Goal: Information Seeking & Learning: Learn about a topic

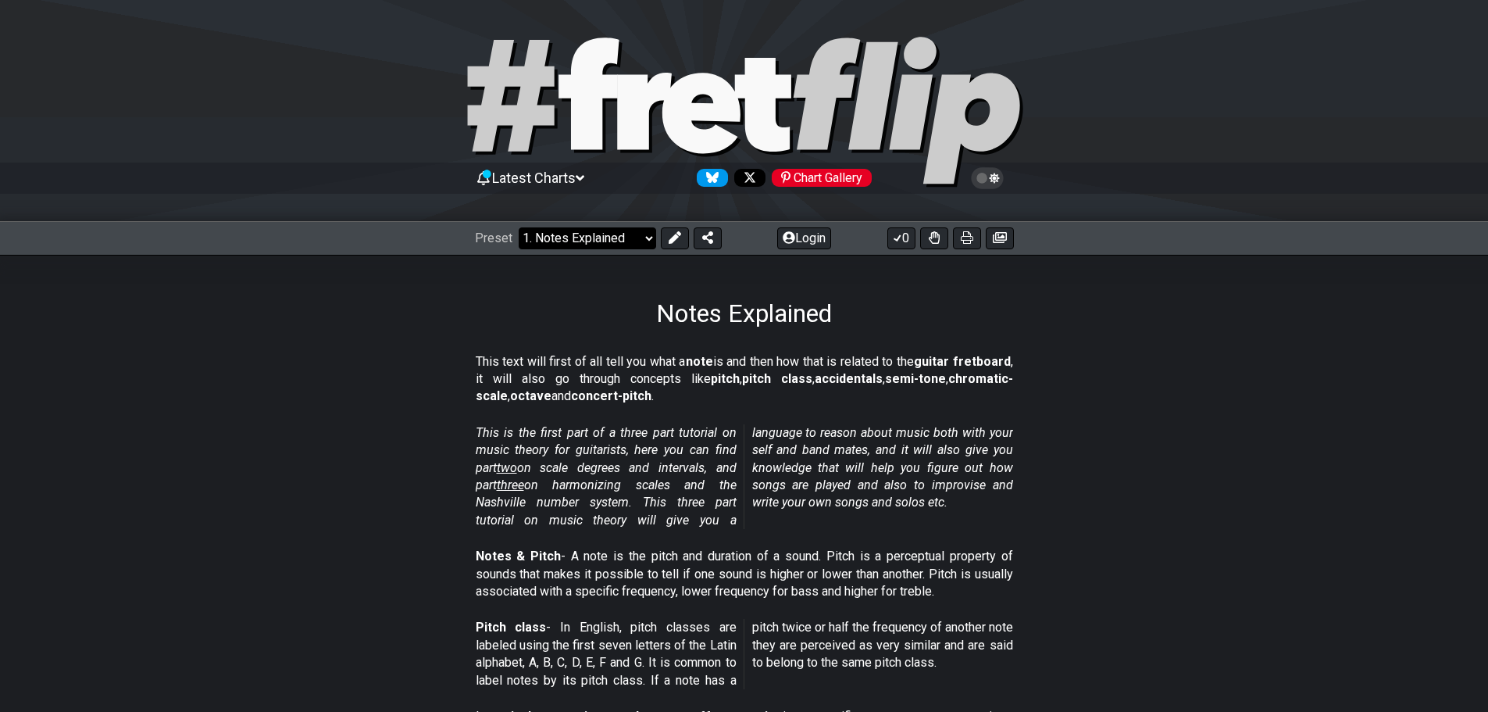
click at [638, 238] on select "Welcome to #fretflip! Initial Preset Custom Preset Minor Pentatonic Major Penta…" at bounding box center [588, 238] width 138 height 22
click at [519, 227] on select "Welcome to #fretflip! Initial Preset Custom Preset Minor Pentatonic Major Penta…" at bounding box center [588, 238] width 138 height 22
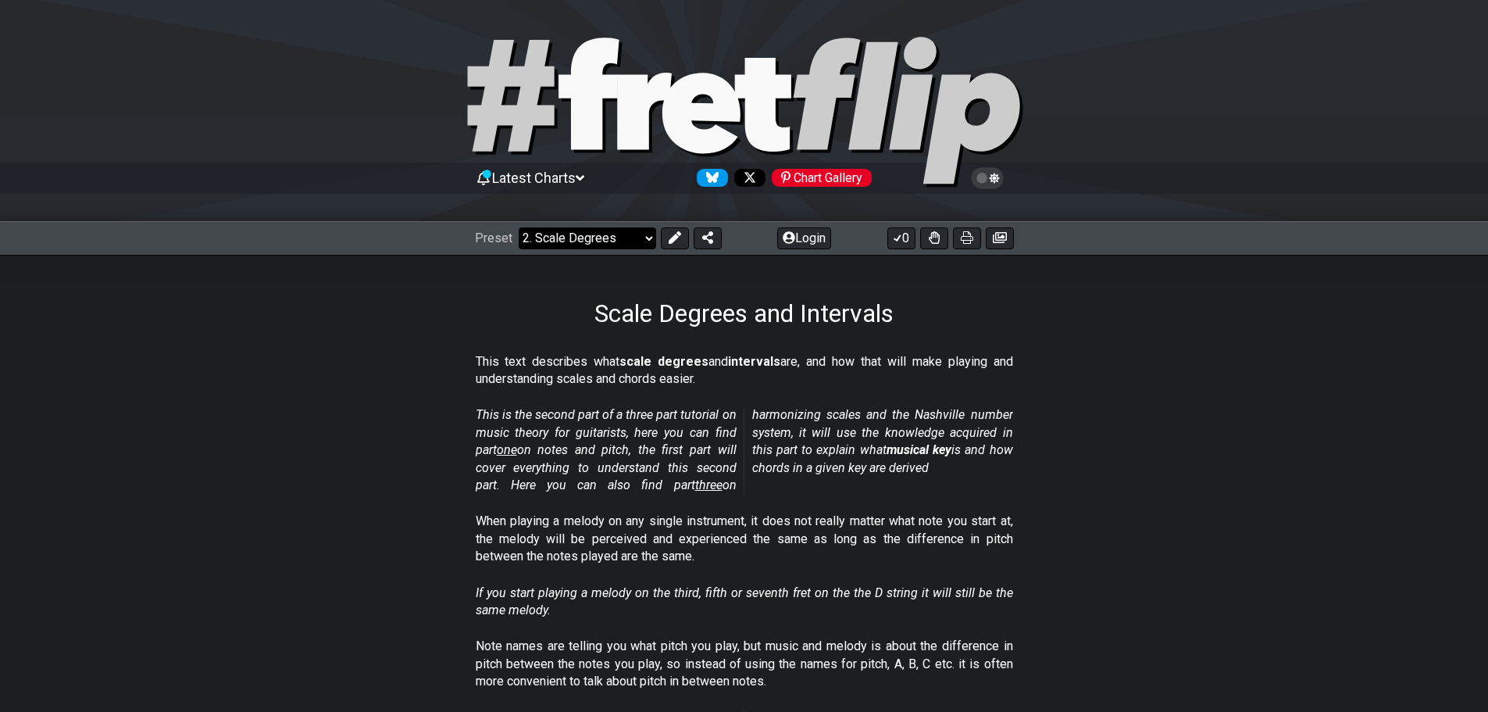
click at [625, 232] on select "Welcome to #fretflip! Initial Preset Custom Preset Minor Pentatonic Major Penta…" at bounding box center [588, 238] width 138 height 22
click at [519, 227] on select "Welcome to #fretflip! Initial Preset Custom Preset Minor Pentatonic Major Penta…" at bounding box center [588, 238] width 138 height 22
select select "/welcome"
select select "C"
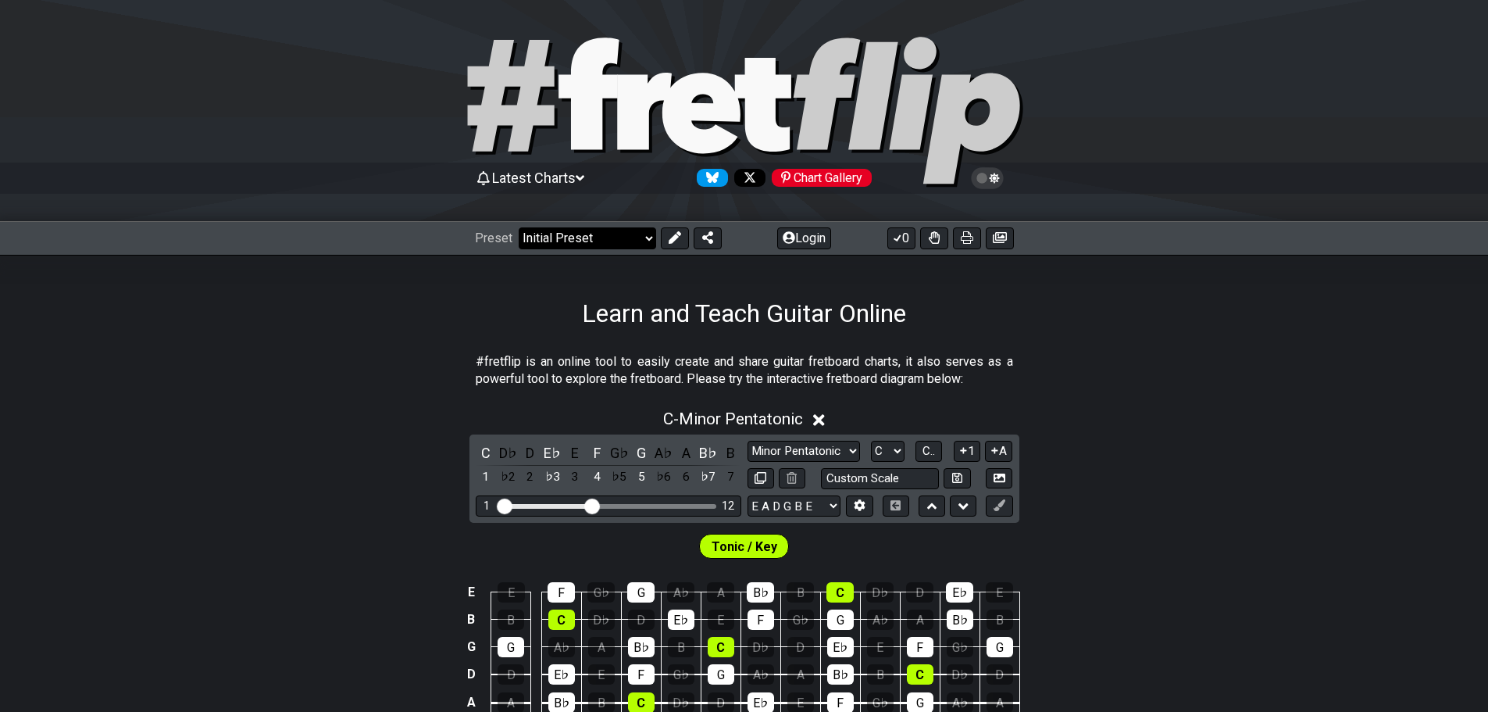
drag, startPoint x: 0, startPoint y: 0, endPoint x: 613, endPoint y: 245, distance: 660.3
click at [613, 245] on select "Welcome to #fretflip! Initial Preset Custom Preset Minor Pentatonic Major Penta…" at bounding box center [588, 238] width 138 height 22
click at [519, 227] on select "Welcome to #fretflip! Initial Preset Custom Preset Minor Pentatonic Major Penta…" at bounding box center [588, 238] width 138 height 22
select select "/musical-notes-explained"
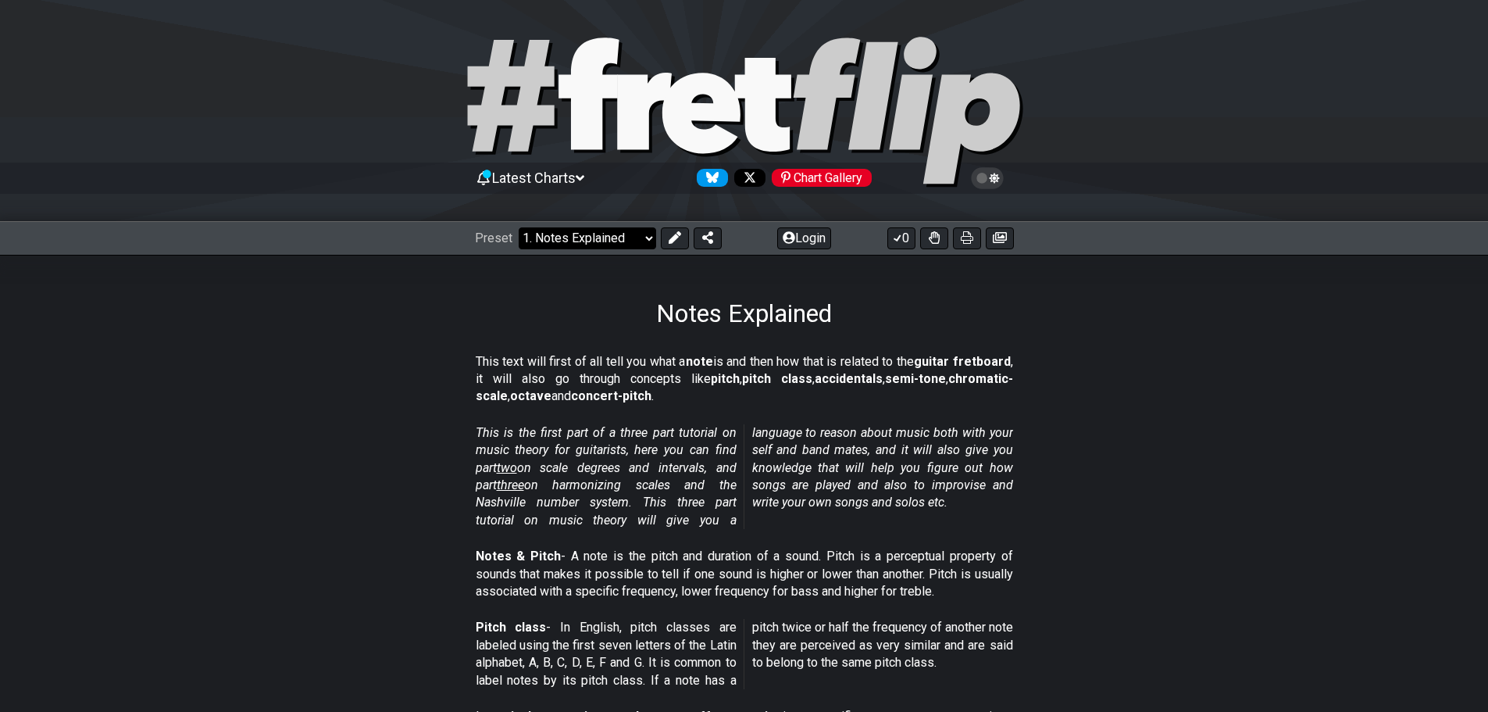
click at [640, 244] on select "Welcome to #fretflip! Initial Preset Custom Preset Minor Pentatonic Major Penta…" at bounding box center [588, 238] width 138 height 22
click at [1214, 467] on section "This is the first part of a three part tutorial on music theory for guitarists,…" at bounding box center [744, 479] width 1488 height 123
click at [984, 180] on icon at bounding box center [988, 178] width 14 height 14
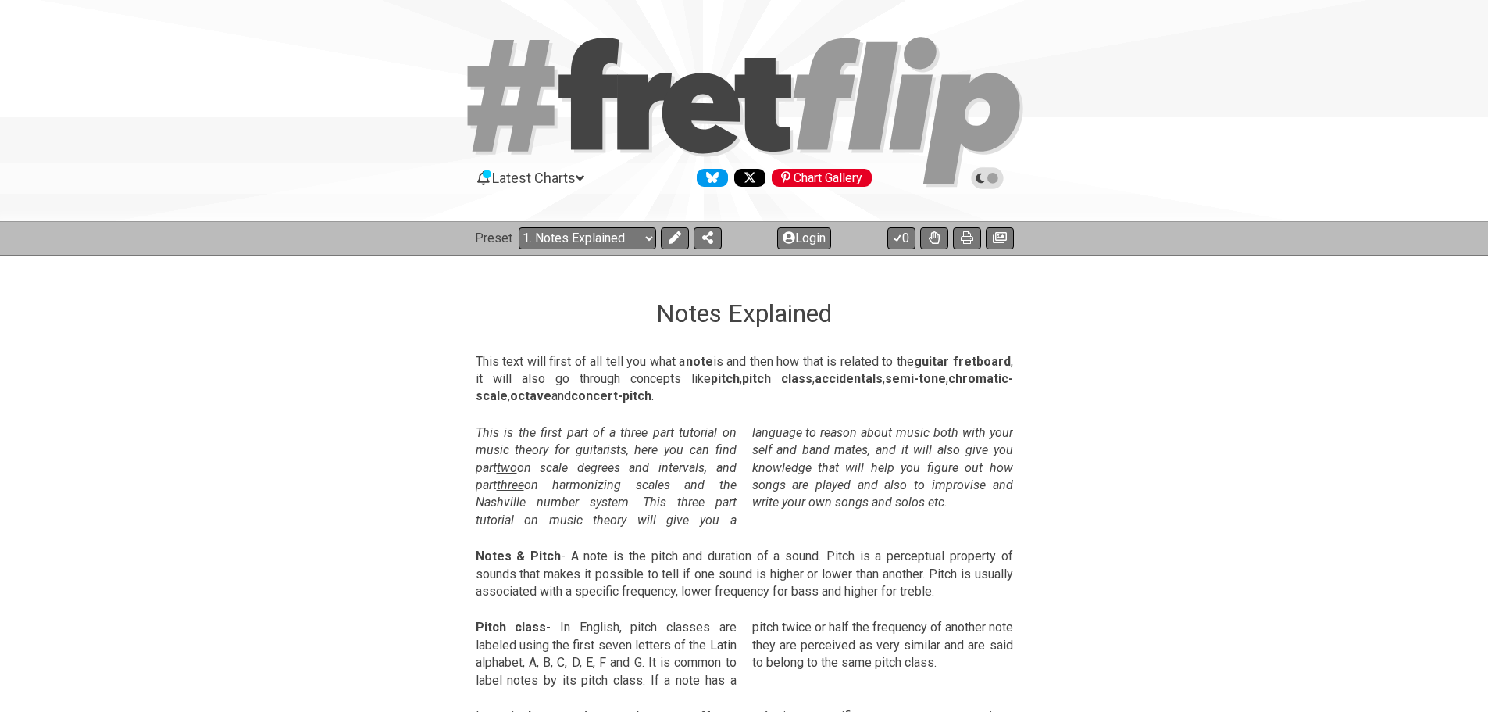
click at [995, 180] on icon at bounding box center [993, 178] width 11 height 11
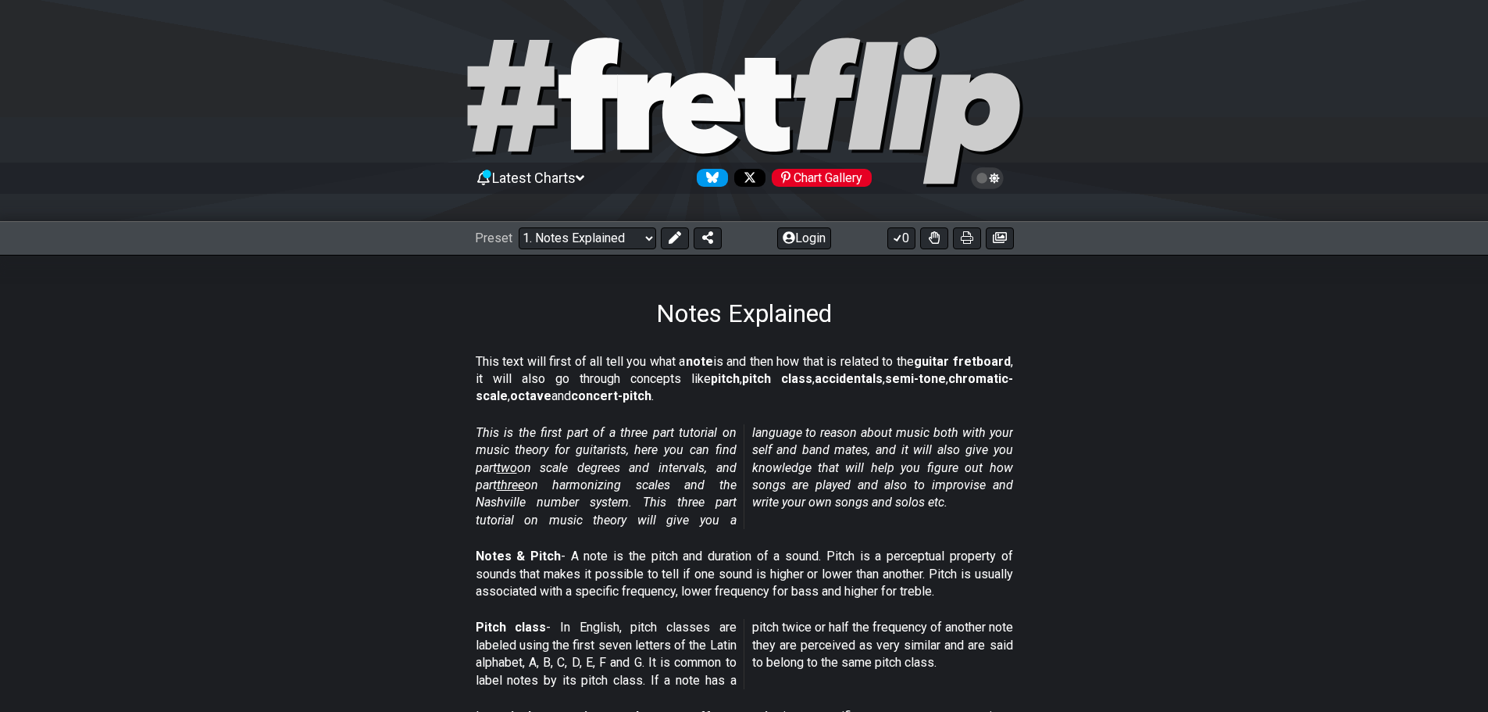
click at [981, 179] on icon at bounding box center [988, 178] width 14 height 14
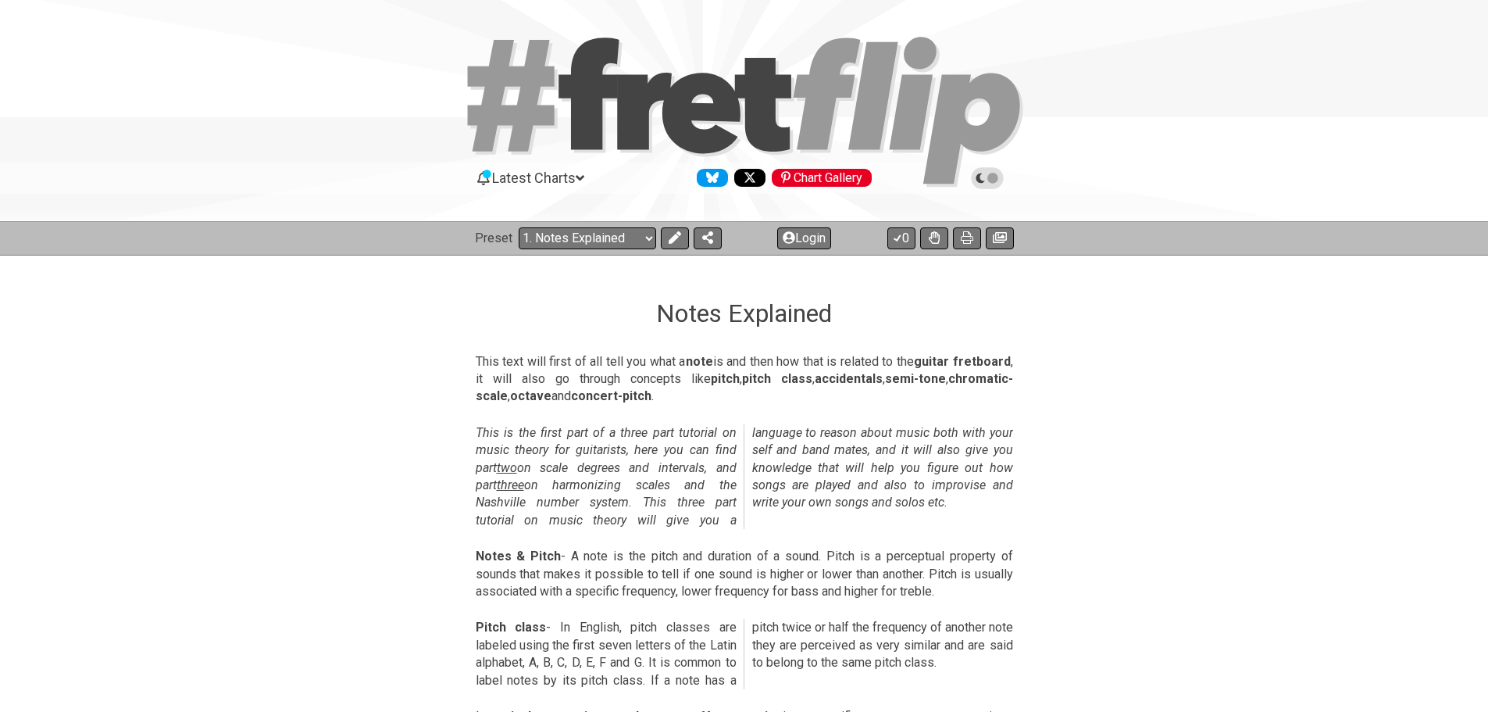
click at [996, 180] on icon at bounding box center [993, 178] width 11 height 11
